Goal: Register for event/course

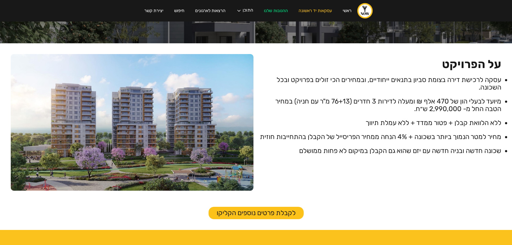
scroll to position [161, 0]
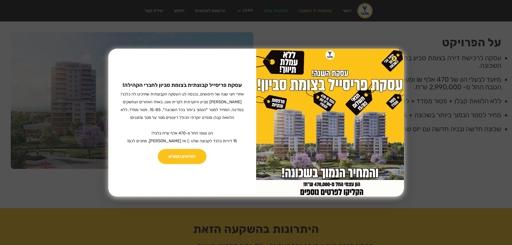
click at [391, 59] on img at bounding box center [394, 58] width 6 height 6
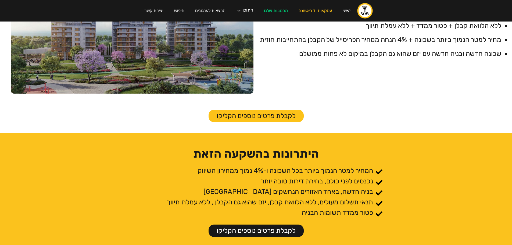
scroll to position [242, 0]
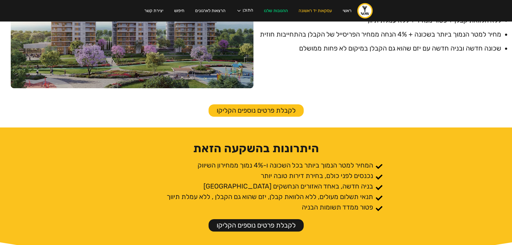
click at [250, 112] on link "לקבלת פרטים נוספים הקליקו" at bounding box center [256, 110] width 95 height 12
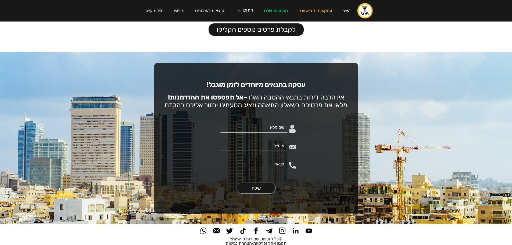
scroll to position [966, 0]
click at [258, 128] on input "טופס צור קשר בדף הבית" at bounding box center [253, 128] width 67 height 10
type input "בדיקה בדיקה2"
click at [249, 141] on input "טופס צור קשר בדף הבית" at bounding box center [253, 146] width 67 height 10
type input "ofir@upgrade-crm.co.il"
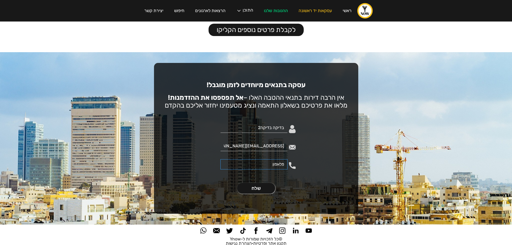
click at [253, 159] on input "טופס צור קשר בדף הבית" at bounding box center [253, 164] width 67 height 10
type input "0532200573"
click at [197, 168] on div "עסקה בתנאים מיוחדים לזמן מוגבל! אין הרבה דירות בתנאי ההטבה האלו – אל תפספסו את …" at bounding box center [256, 138] width 204 height 151
click at [256, 185] on input "שלח" at bounding box center [256, 188] width 38 height 11
type input "נשלח.."
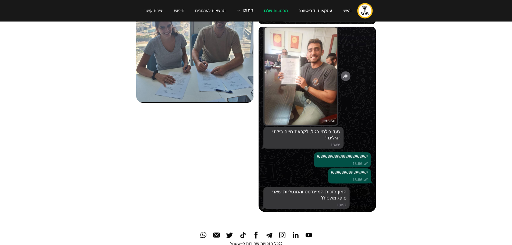
scroll to position [627, 0]
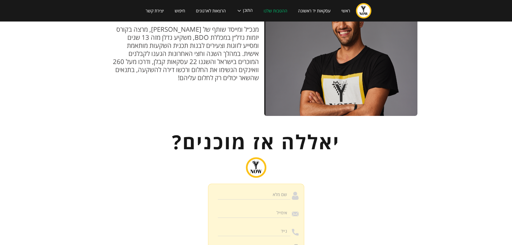
scroll to position [571, 0]
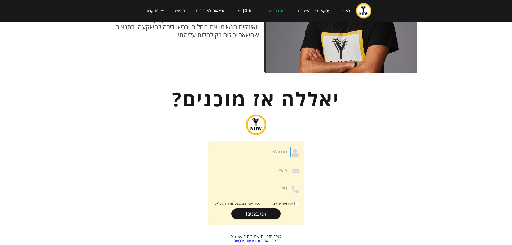
click at [255, 147] on input "הרשמה לוובינר" at bounding box center [254, 152] width 73 height 10
type input "[PERSON_NAME] בדיקה1"
type input "0532200573"
click at [260, 165] on input "0532200573" at bounding box center [254, 170] width 73 height 10
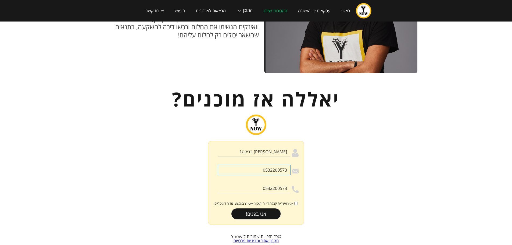
click at [260, 165] on input "0532200573" at bounding box center [254, 170] width 73 height 10
type input "ofir@upgrade-crm.co.il"
click at [297, 202] on input "אני מאשר/ת קבלת דיוור ותוכן מ-Ynow באמצעי מדיה דיגיטליים" at bounding box center [295, 203] width 3 height 3
checkbox input "true"
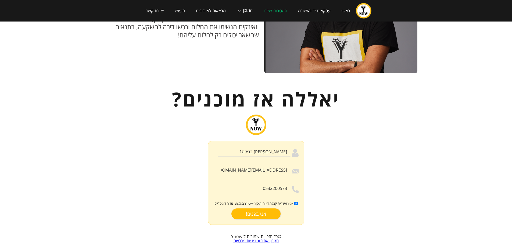
click at [261, 208] on input "אני בפנים!" at bounding box center [255, 213] width 49 height 11
type input "רק שניה.."
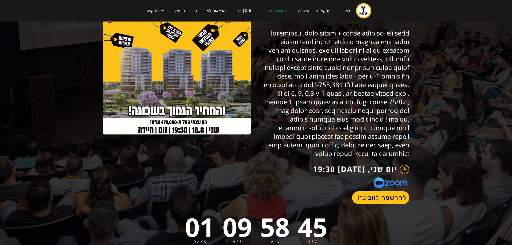
scroll to position [0, 0]
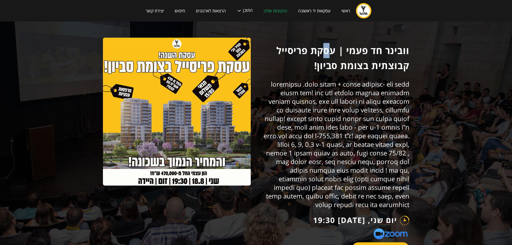
drag, startPoint x: 331, startPoint y: 50, endPoint x: 321, endPoint y: 55, distance: 11.7
click at [321, 55] on h1 "וובינר חד פעמי | עסקת פריסייל קבוצתית בצומת סביון!" at bounding box center [336, 58] width 148 height 30
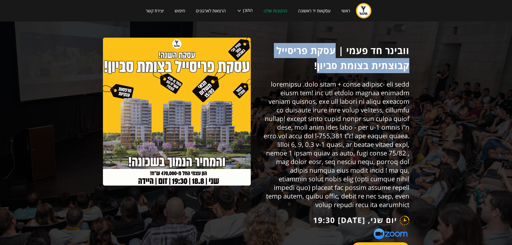
drag, startPoint x: 334, startPoint y: 50, endPoint x: 317, endPoint y: 63, distance: 21.1
click at [317, 63] on h1 "וובינר חד פעמי | עסקת פריסייל קבוצתית בצומת סביון!" at bounding box center [336, 58] width 148 height 30
copy h1 "עסקת פריסייל קבוצתית בצומת סביון"
click at [332, 55] on h1 "וובינר חד פעמי | עסקת פריסייל קבוצתית בצומת סביון!" at bounding box center [336, 58] width 148 height 30
